Goal: Information Seeking & Learning: Understand process/instructions

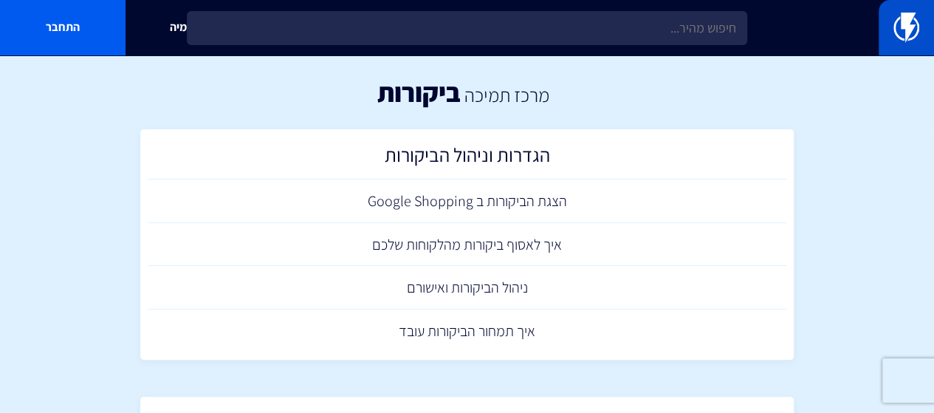
click at [893, 38] on img at bounding box center [906, 28] width 26 height 30
click at [440, 200] on link "הצגת הביקורות ב Google Shopping" at bounding box center [467, 201] width 639 height 44
click at [477, 308] on link "ניהול הביקורות ואישורם" at bounding box center [467, 288] width 639 height 44
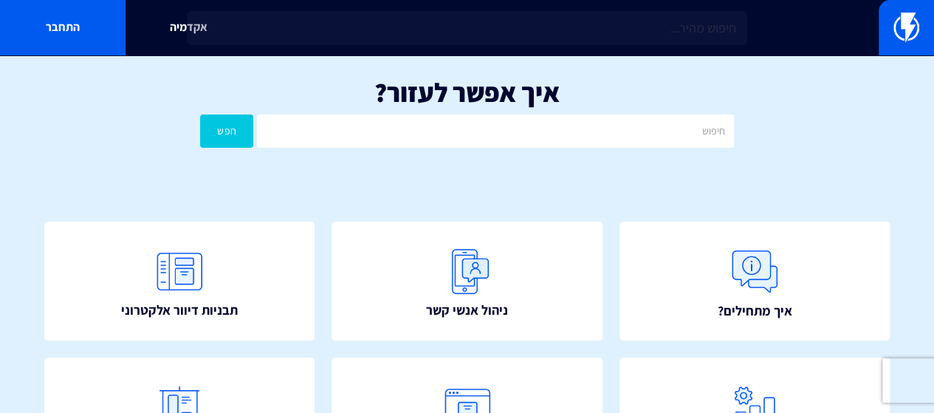
scroll to position [320, 0]
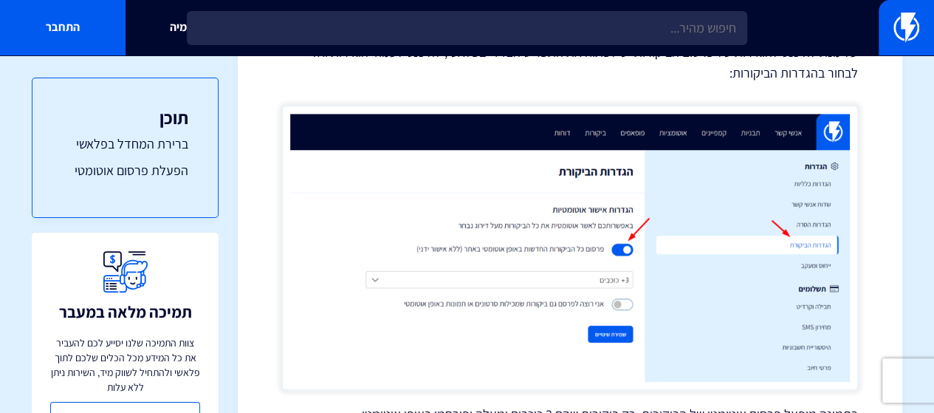
scroll to position [798, 0]
